Goal: Find contact information: Find contact information

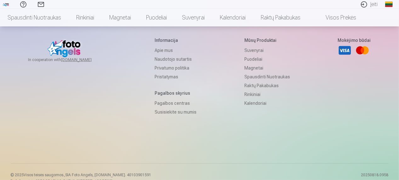
scroll to position [2355, 0]
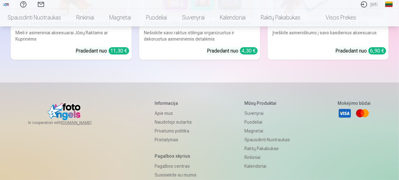
drag, startPoint x: 399, startPoint y: 170, endPoint x: 399, endPoint y: 66, distance: 104.0
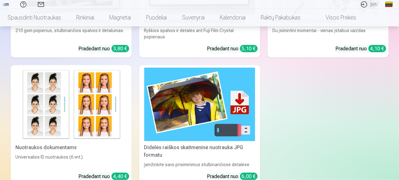
scroll to position [0, 0]
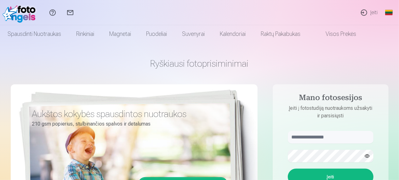
click at [365, 12] on link "Įeiti" at bounding box center [369, 12] width 27 height 25
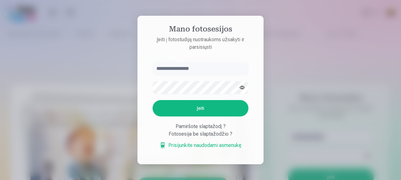
click at [239, 134] on div "Fotosesija be slaptažodžio ?" at bounding box center [201, 134] width 96 height 8
click at [314, 106] on div at bounding box center [200, 90] width 401 height 180
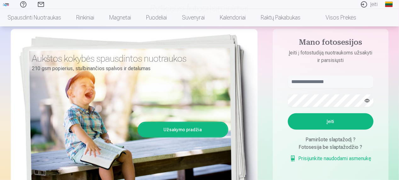
scroll to position [95, 0]
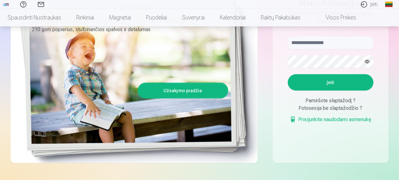
click at [389, 3] on link "Global" at bounding box center [389, 4] width 13 height 9
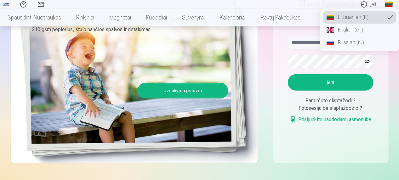
click at [351, 32] on link "English (en)" at bounding box center [360, 30] width 74 height 13
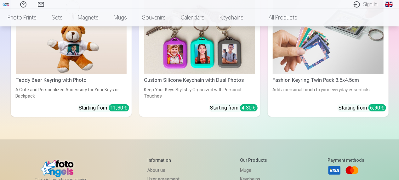
scroll to position [2368, 0]
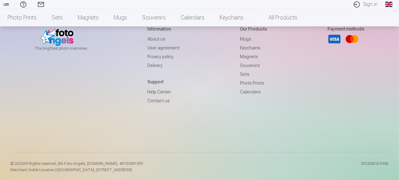
click at [155, 101] on link "Contact us" at bounding box center [164, 100] width 32 height 9
